Goal: Check status: Check status

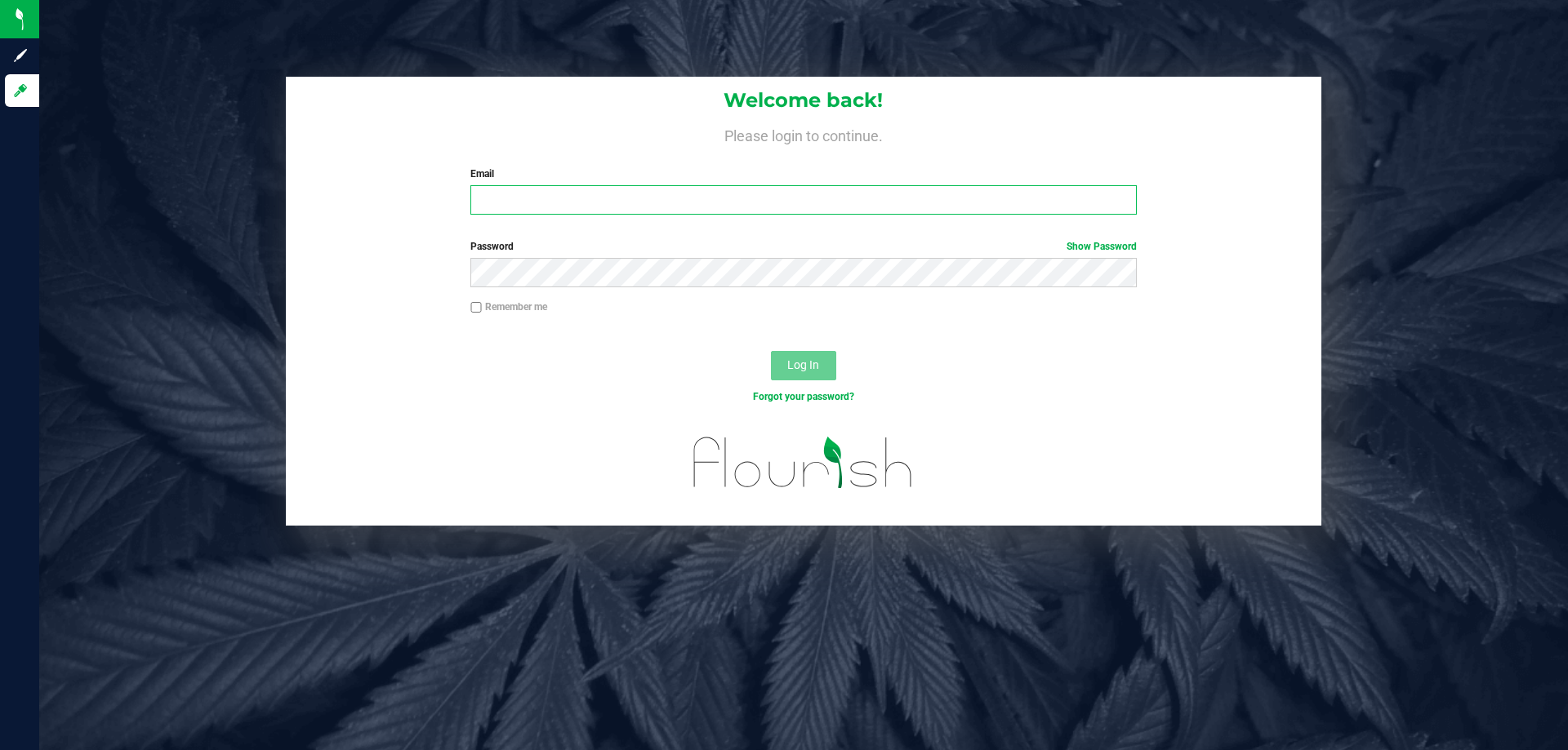
click at [489, 204] on input "Email" at bounding box center [803, 200] width 665 height 30
type input "[EMAIL_ADDRESS][DOMAIN_NAME]"
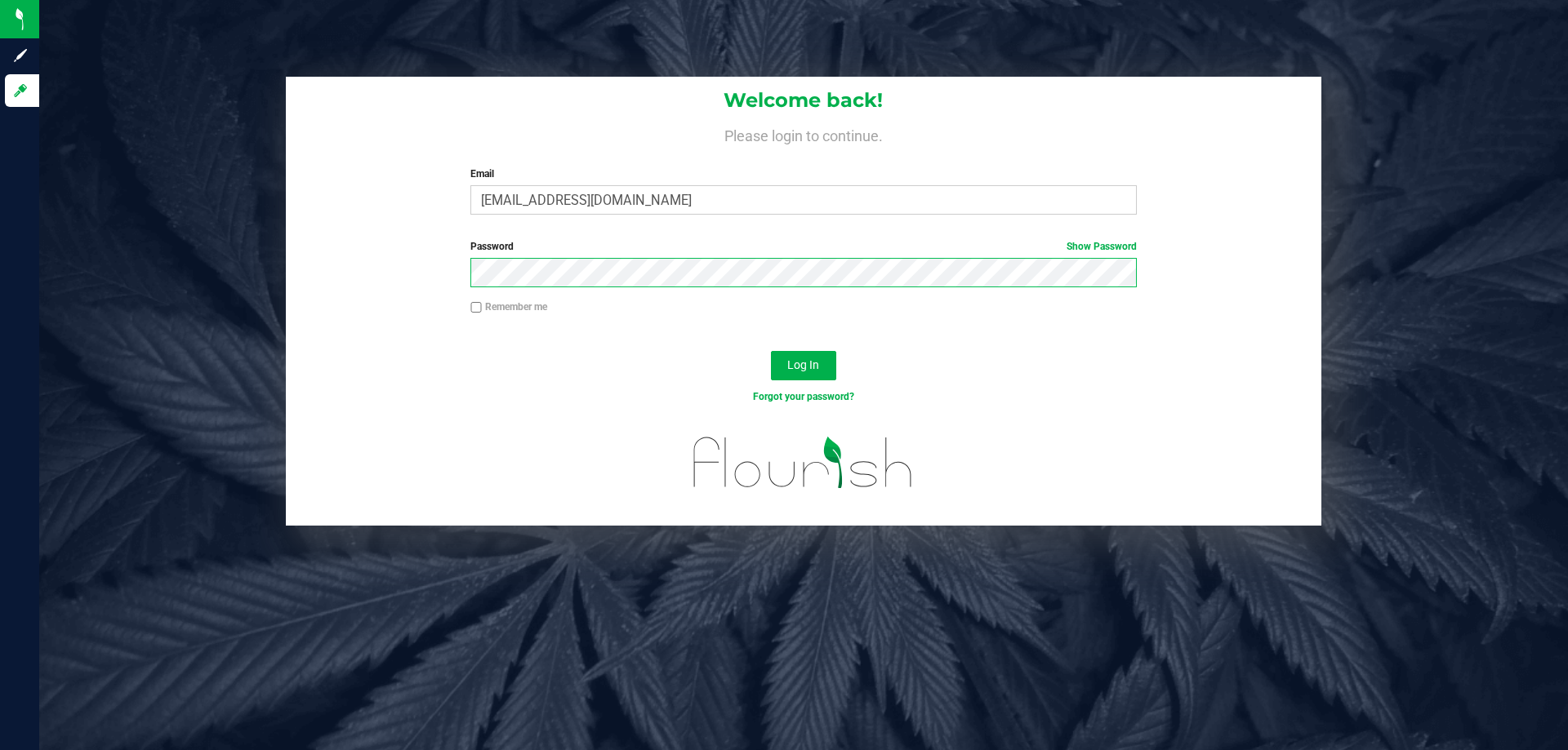
click at [771, 351] on button "Log In" at bounding box center [804, 366] width 65 height 30
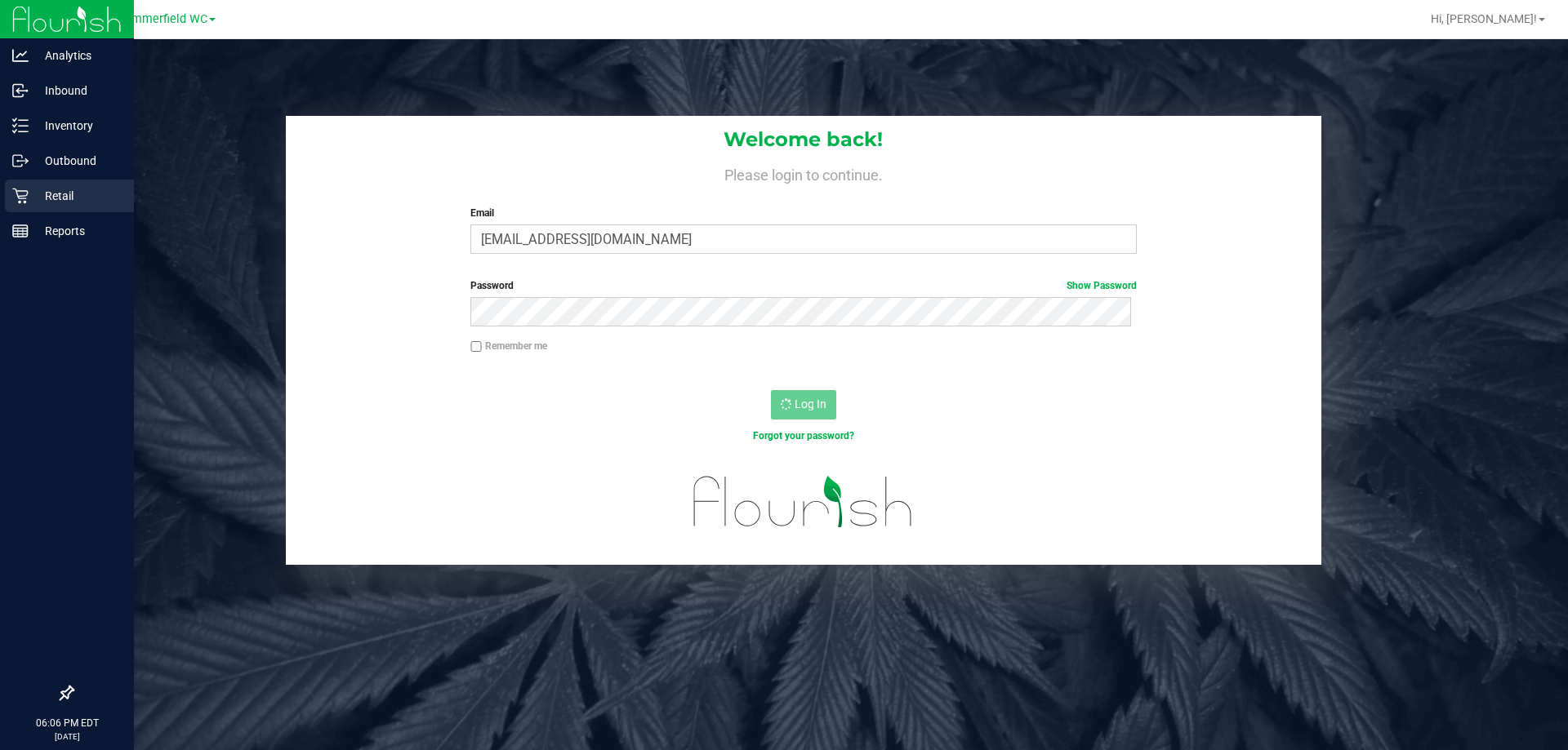
click at [36, 194] on p "Retail" at bounding box center [77, 196] width 98 height 20
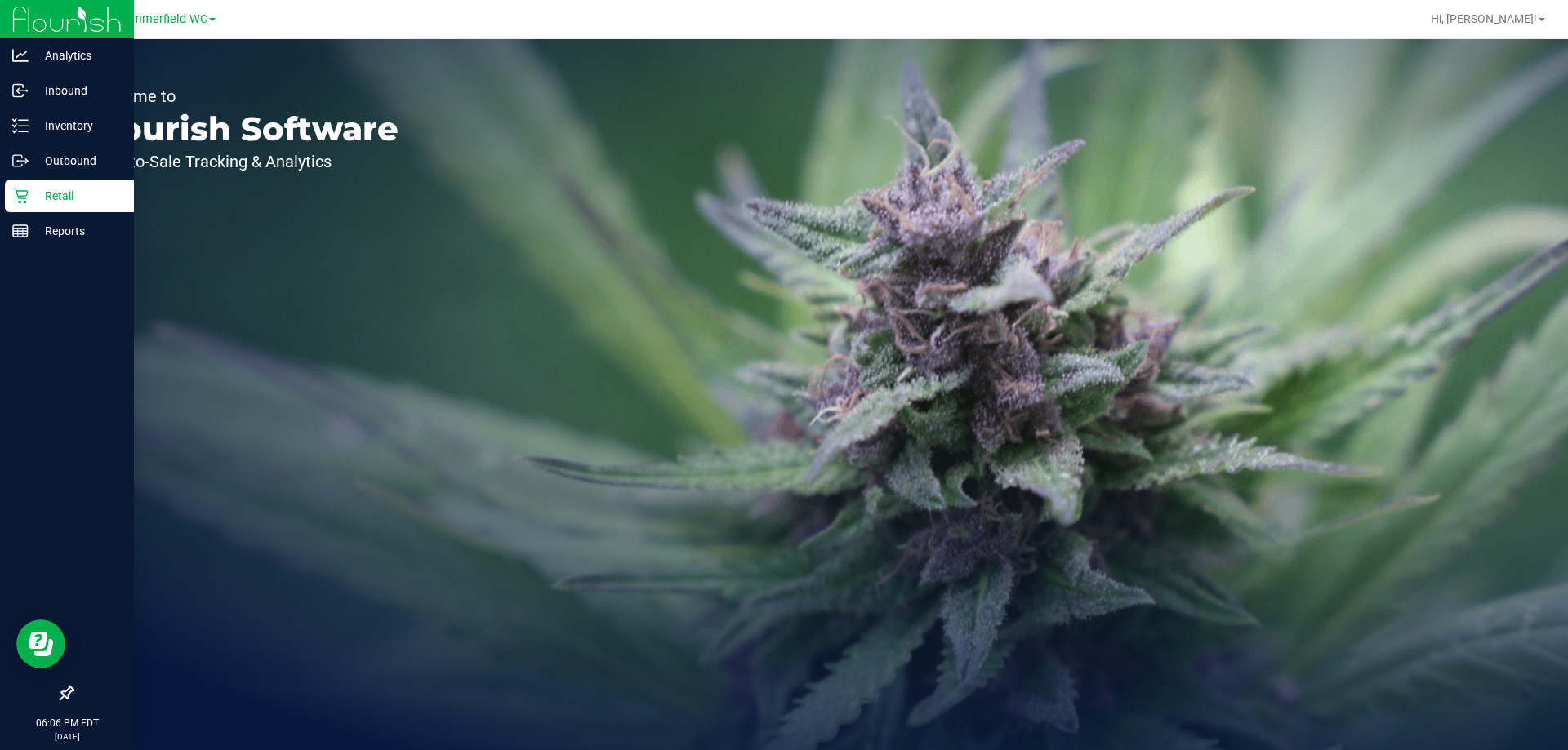
click at [83, 195] on p "Retail" at bounding box center [77, 196] width 98 height 20
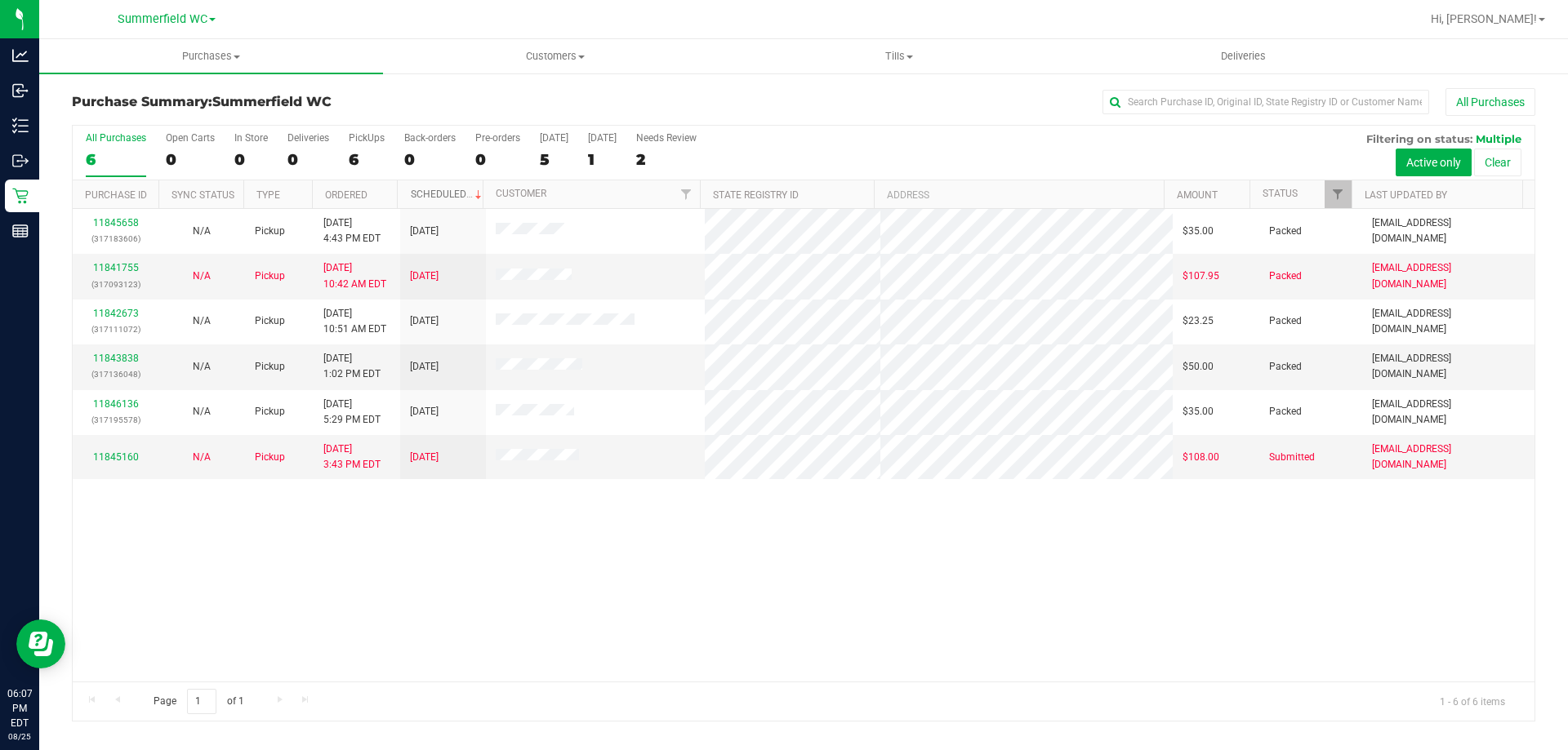
click at [450, 192] on link "Scheduled" at bounding box center [447, 195] width 74 height 12
